Goal: Task Accomplishment & Management: Complete application form

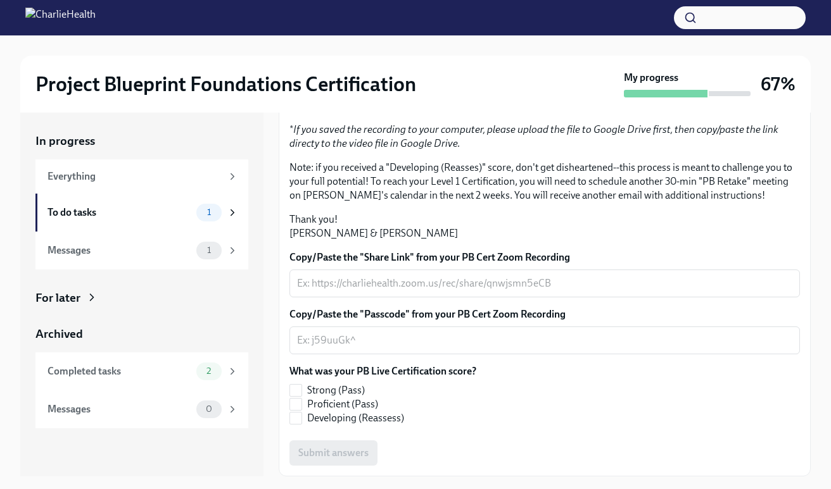
scroll to position [272, 0]
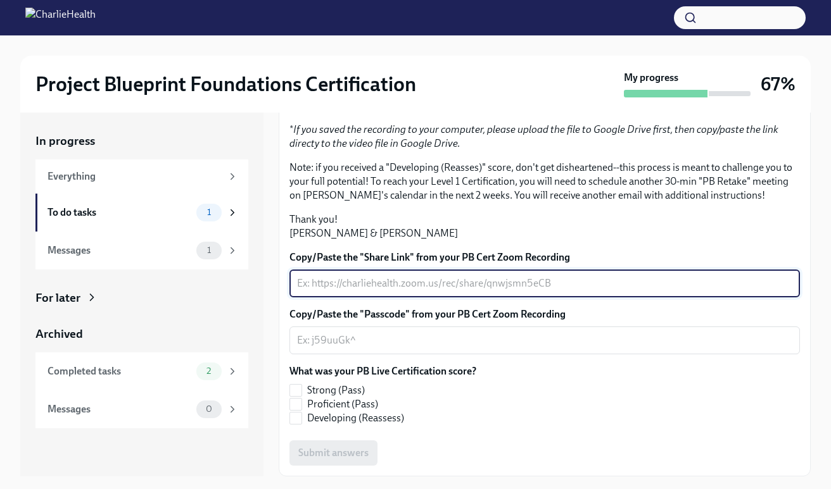
click at [408, 284] on textarea "Copy/Paste the "Share Link" from your PB Cert Zoom Recording" at bounding box center [544, 283] width 495 height 15
paste textarea "[URL][DOMAIN_NAME]"
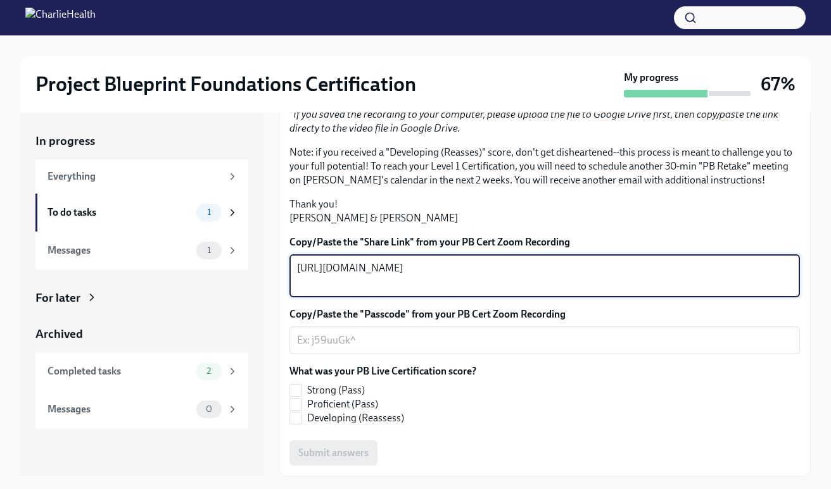
type textarea "[URL][DOMAIN_NAME]"
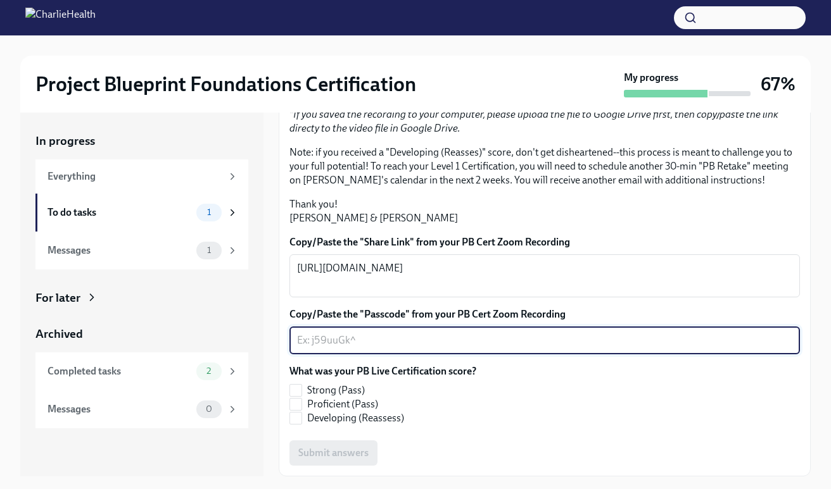
click at [444, 348] on textarea "Copy/Paste the "Passcode" from your PB Cert Zoom Recording" at bounding box center [544, 340] width 495 height 15
paste textarea "v5NG.^P*"
type textarea "v5NG.^P*"
drag, startPoint x: 444, startPoint y: 354, endPoint x: 762, endPoint y: 3, distance: 474.2
click at [0, 0] on div "Project Blueprint Foundations Certification My progress 67% In progress Everyth…" at bounding box center [415, 256] width 831 height 512
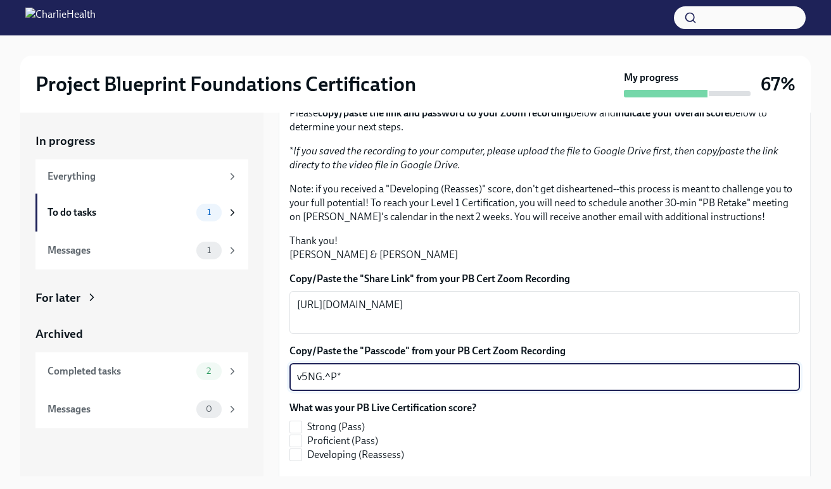
scroll to position [287, 0]
